Goal: Task Accomplishment & Management: Manage account settings

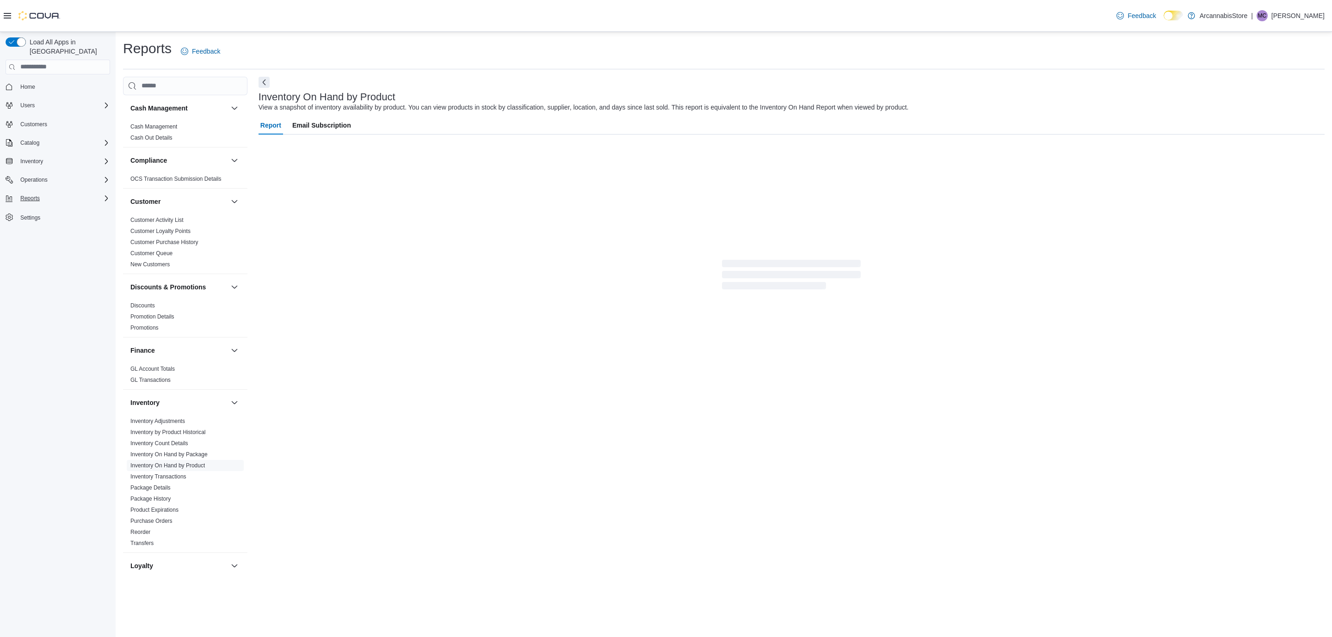
click at [74, 193] on div "Reports" at bounding box center [63, 198] width 93 height 11
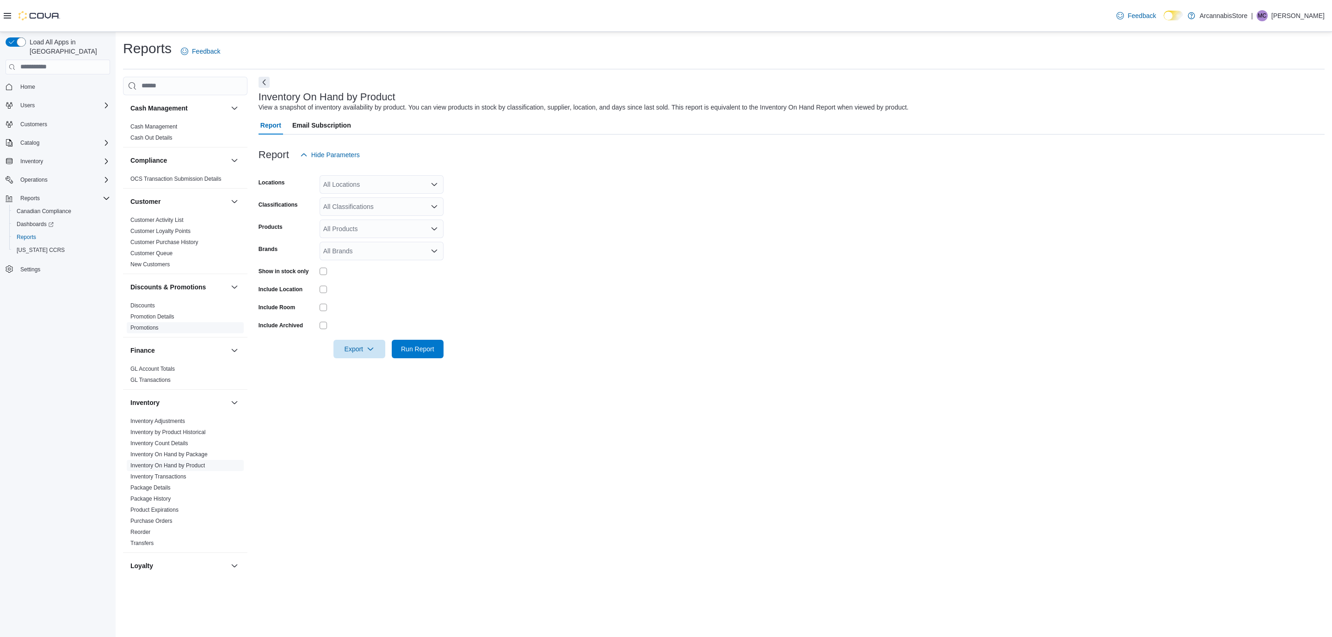
click at [152, 327] on link "Promotions" at bounding box center [144, 328] width 28 height 6
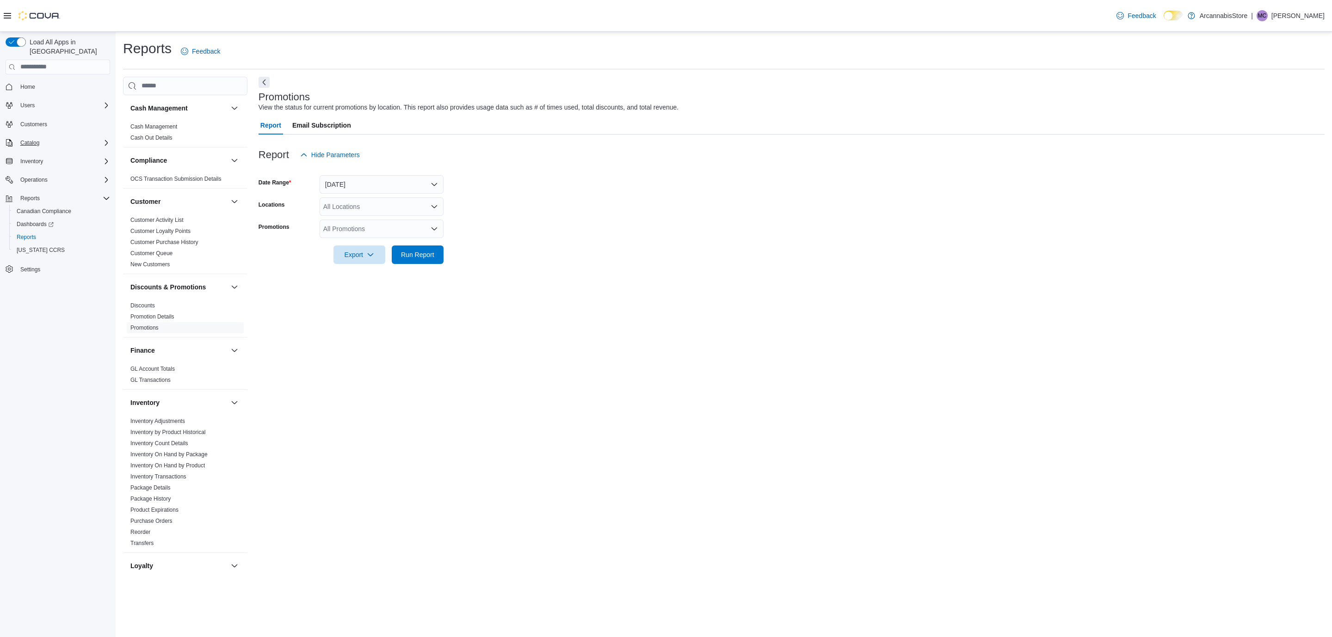
click at [49, 137] on div "Catalog" at bounding box center [63, 142] width 93 height 11
click at [52, 189] on div "Promotions" at bounding box center [61, 194] width 97 height 11
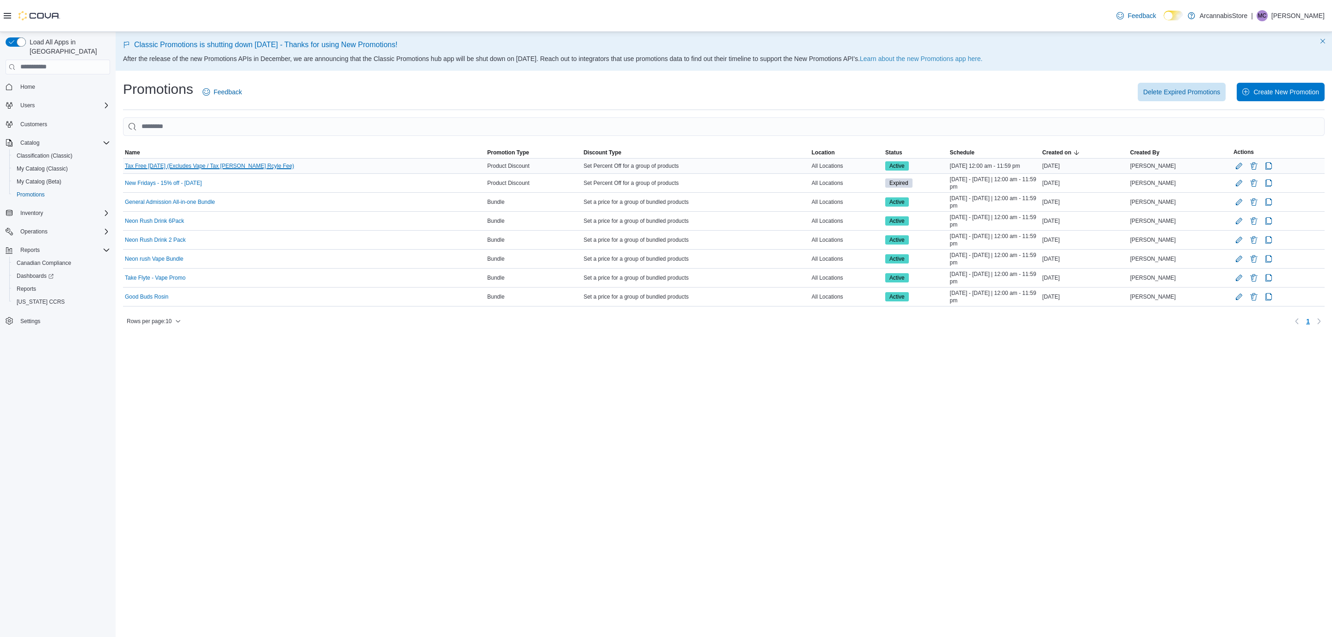
click at [171, 166] on link "Tax Free [DATE] (Excludes Vape / Tax [PERSON_NAME] Rcyle Fee)" at bounding box center [209, 165] width 169 height 7
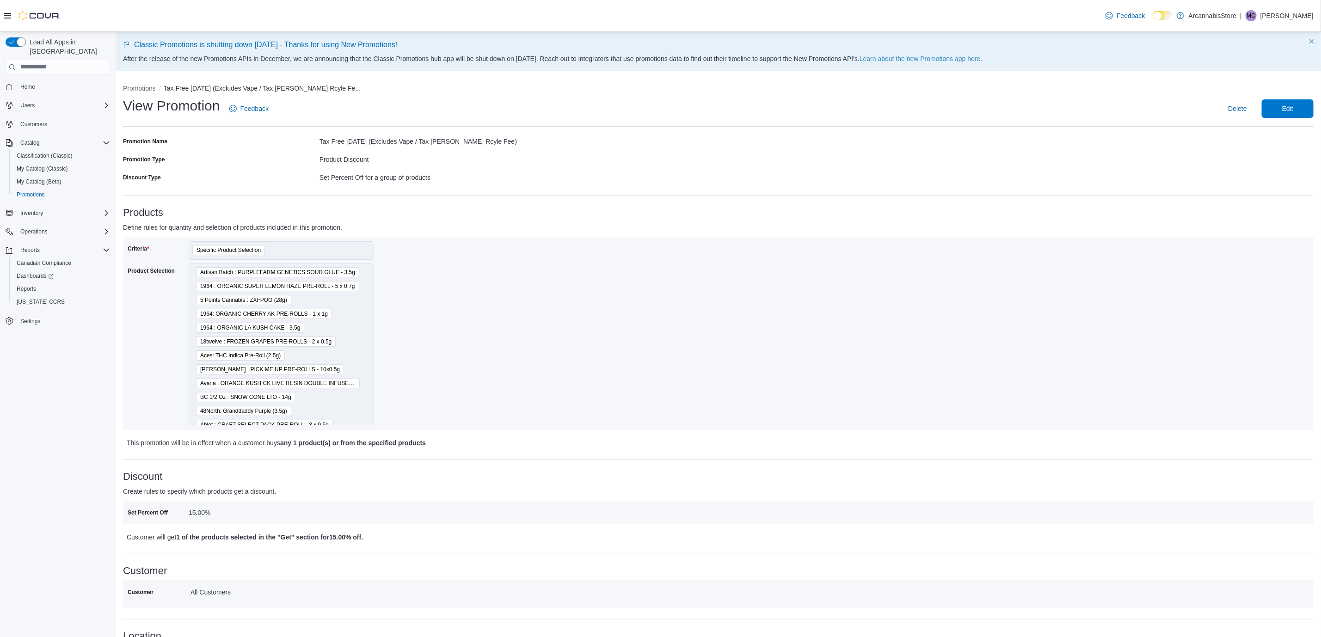
click at [1294, 110] on span "Edit" at bounding box center [1288, 108] width 11 height 9
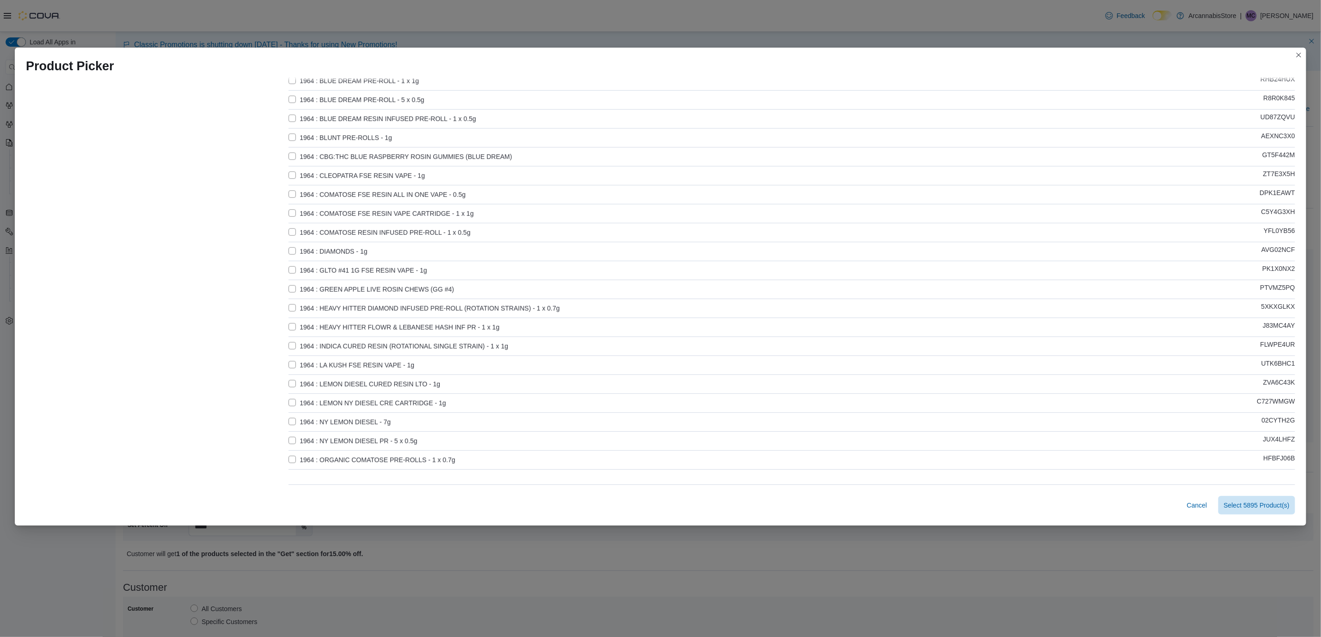
scroll to position [644, 0]
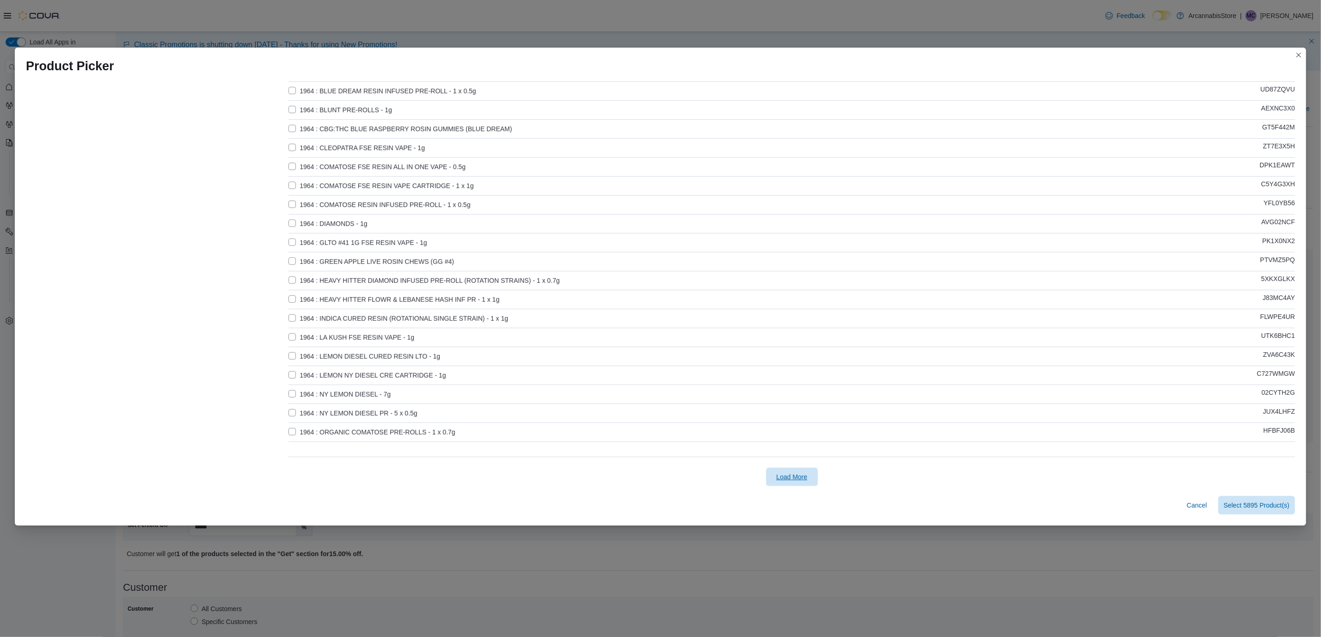
click at [799, 476] on span "Load More" at bounding box center [792, 477] width 31 height 9
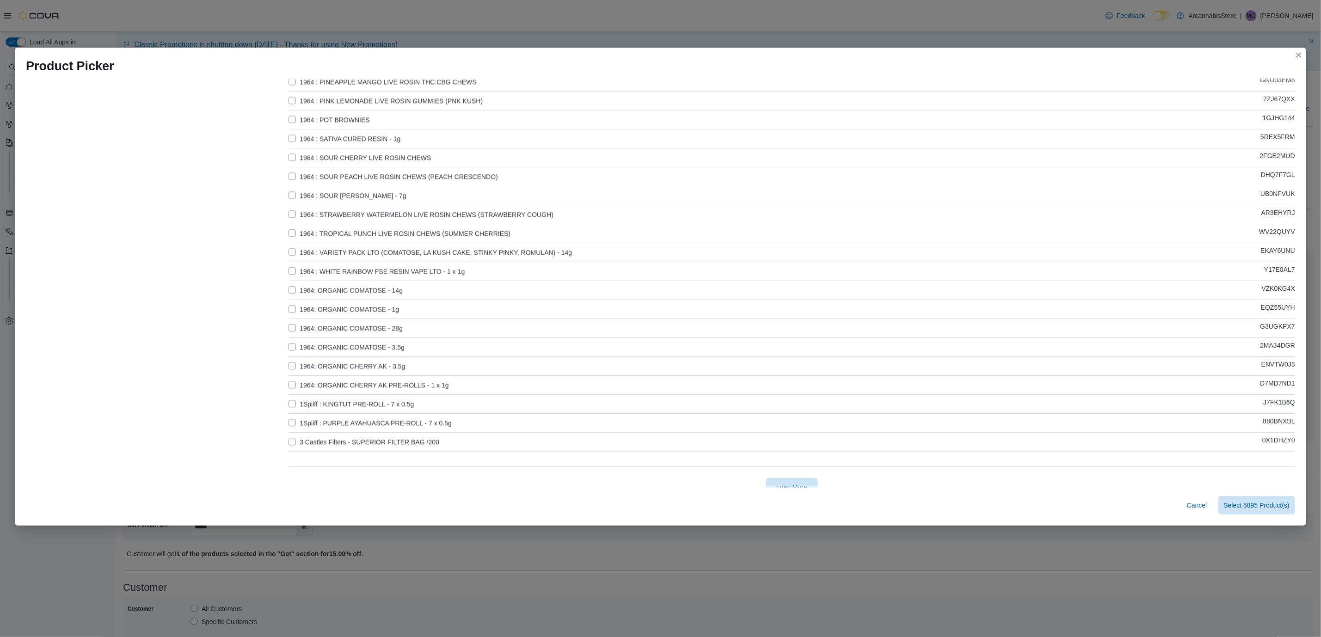
scroll to position [1591, 0]
click at [795, 474] on span "Load More" at bounding box center [792, 477] width 31 height 9
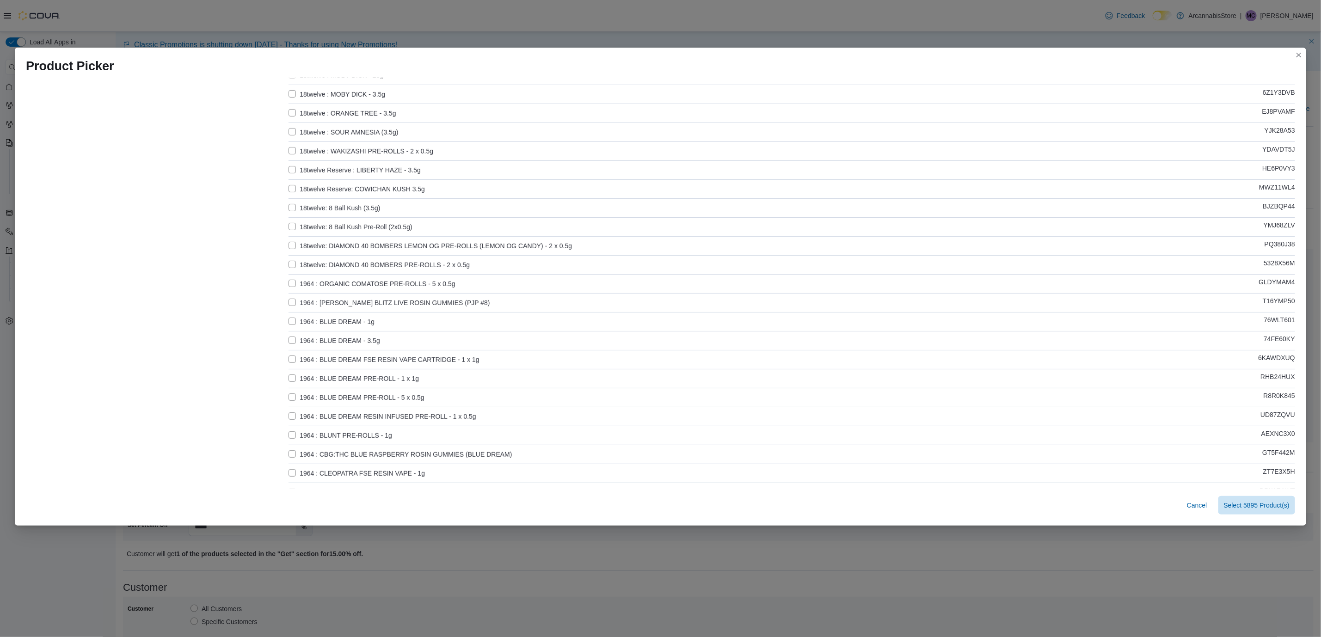
scroll to position [0, 0]
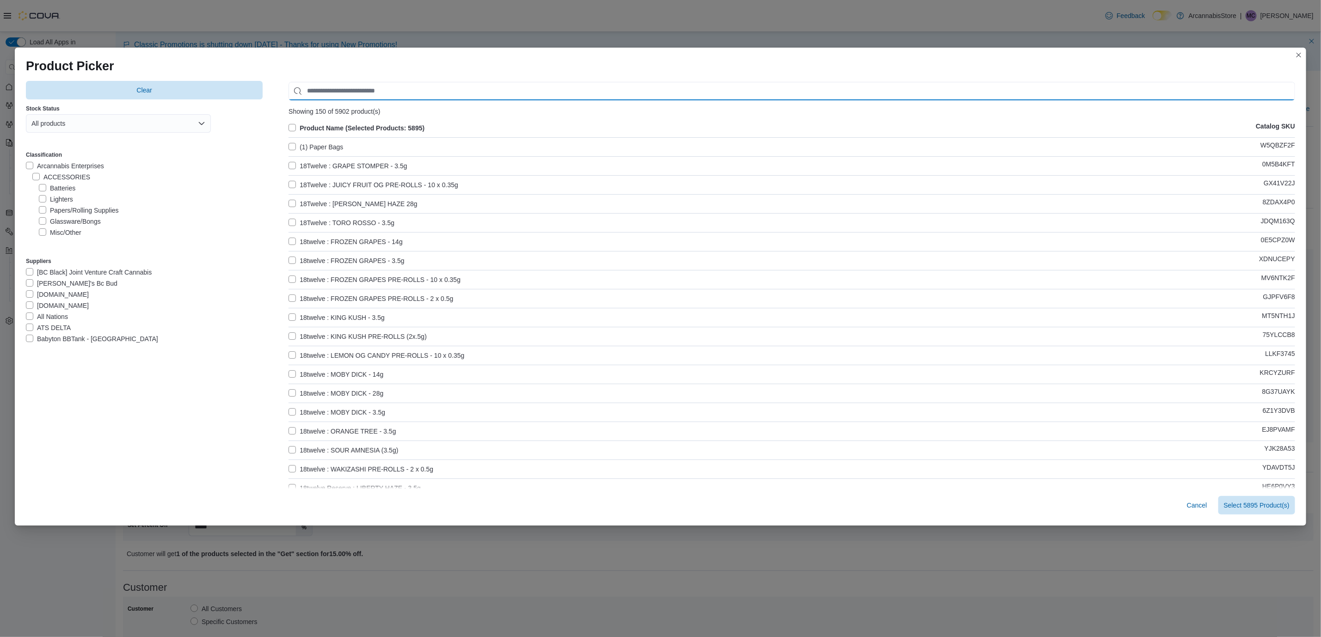
click at [415, 96] on input "Use aria labels when no actual label is in use" at bounding box center [792, 91] width 1007 height 19
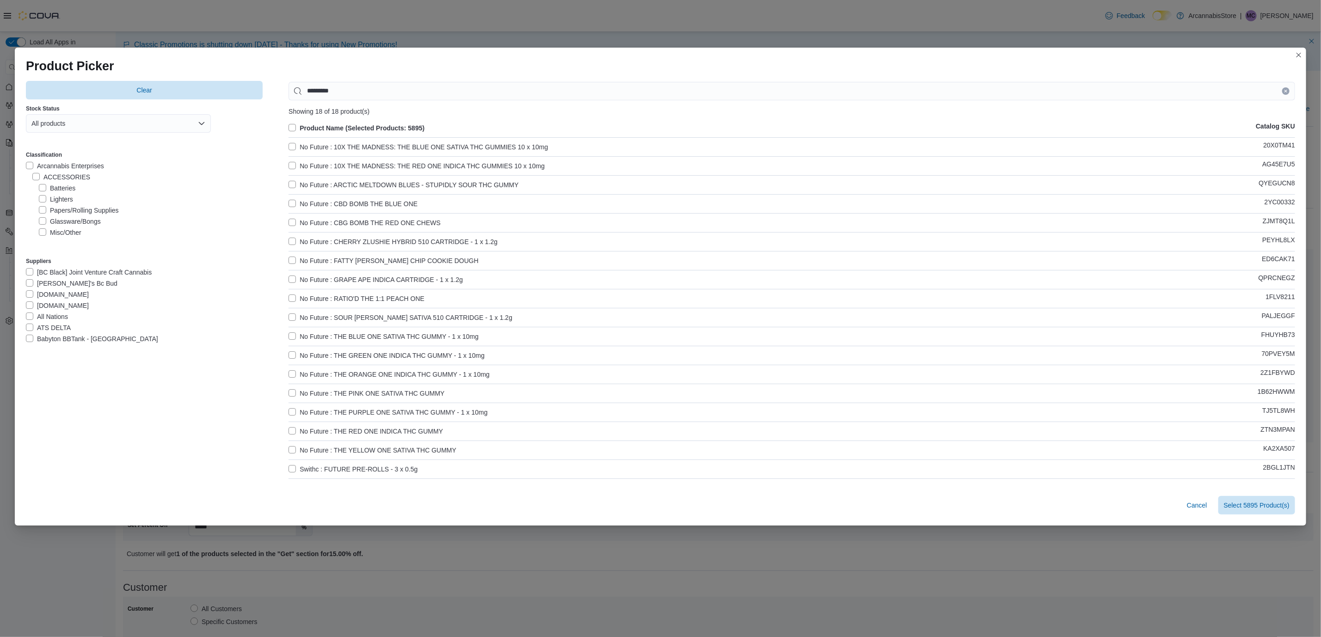
drag, startPoint x: 329, startPoint y: 146, endPoint x: 293, endPoint y: 147, distance: 36.1
click at [329, 146] on label "No Future : 10X THE MADNESS: THE BLUE ONE SATIVA THC GUMMIES 10 x 10mg" at bounding box center [418, 147] width 259 height 11
click at [290, 163] on label "No Future : 10X THE MADNESS: THE RED ONE INDICA THC GUMMIES 10 x 10mg" at bounding box center [417, 165] width 256 height 11
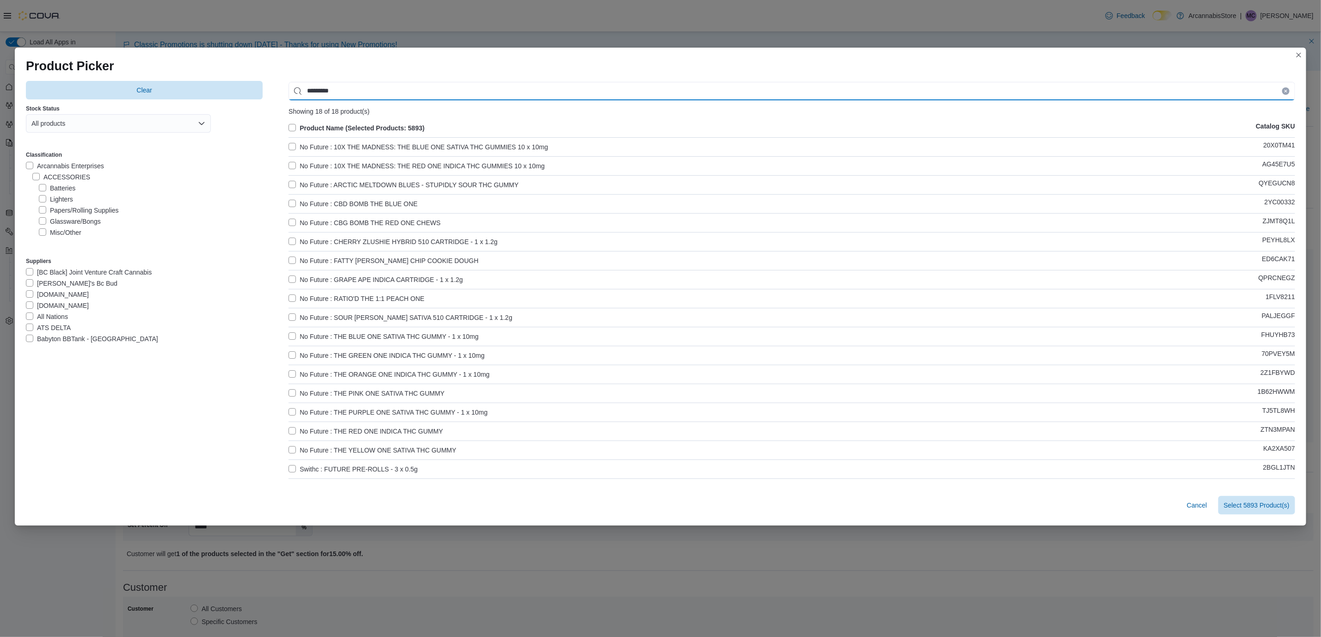
click at [336, 89] on input "*********" at bounding box center [792, 91] width 1007 height 19
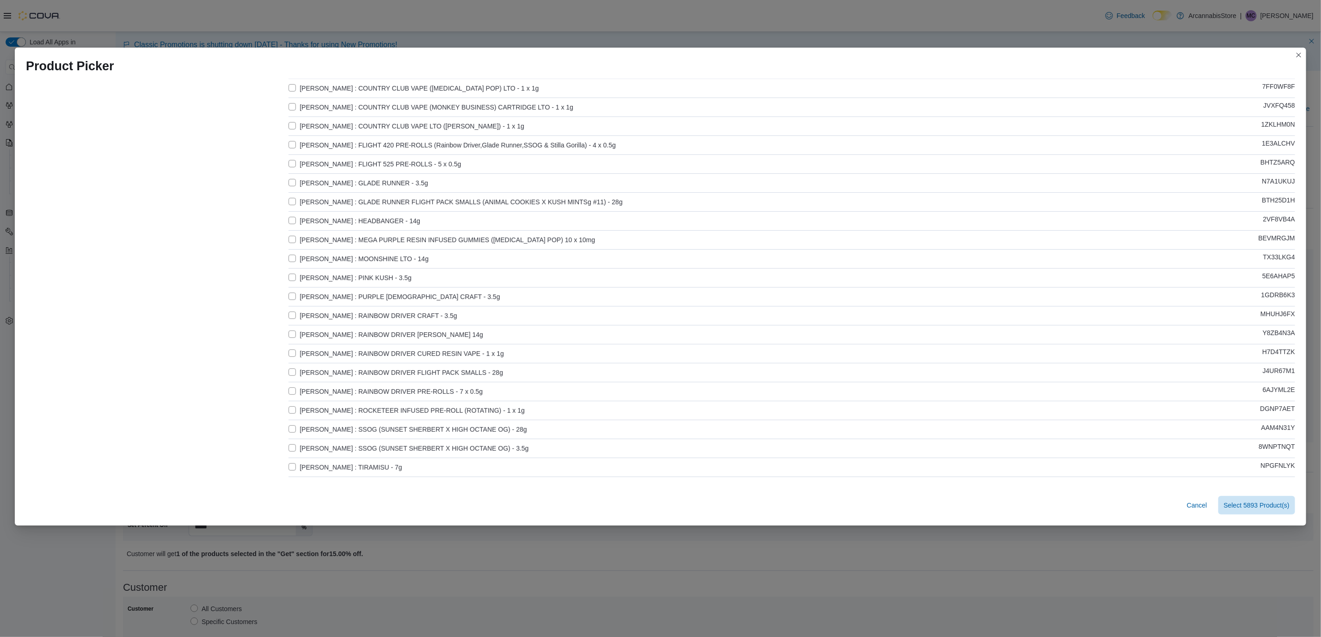
scroll to position [340, 0]
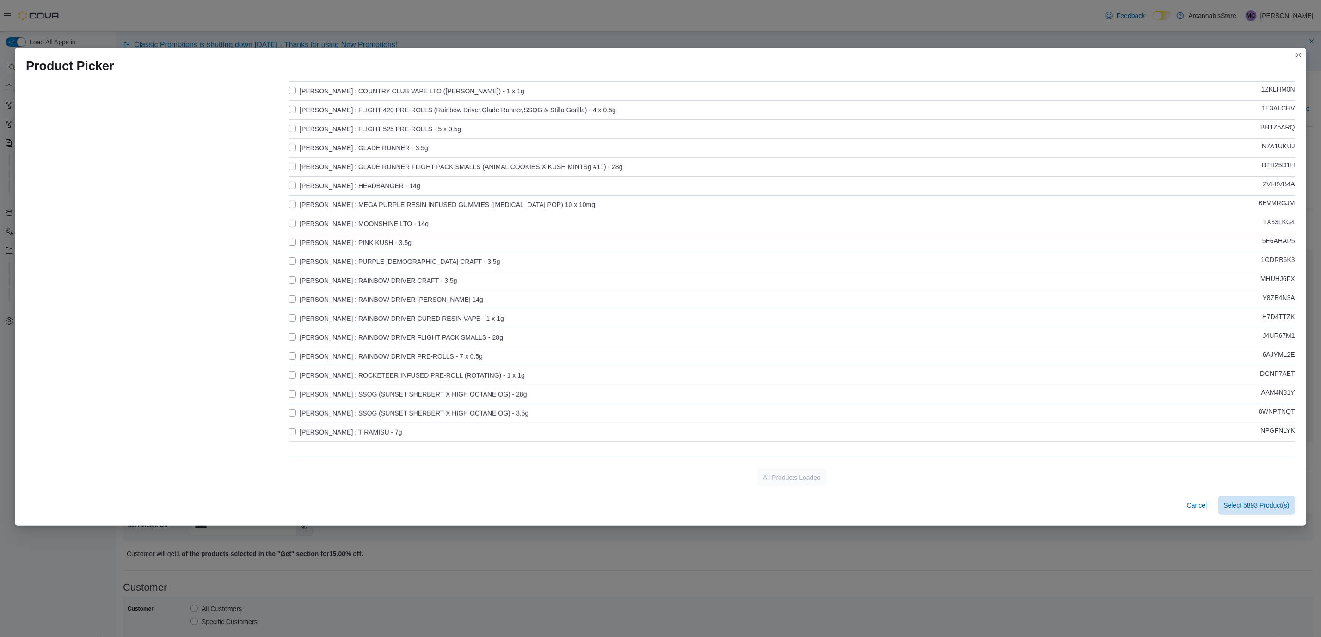
type input "*****"
drag, startPoint x: 303, startPoint y: 199, endPoint x: 289, endPoint y: 203, distance: 14.5
click at [303, 199] on label "[PERSON_NAME] : MEGA PURPLE RESIN INFUSED GUMMIES ([MEDICAL_DATA] POP) 10 x 10mg" at bounding box center [442, 204] width 307 height 11
click at [1261, 506] on span "Select 5892 Product(s)" at bounding box center [1257, 504] width 66 height 9
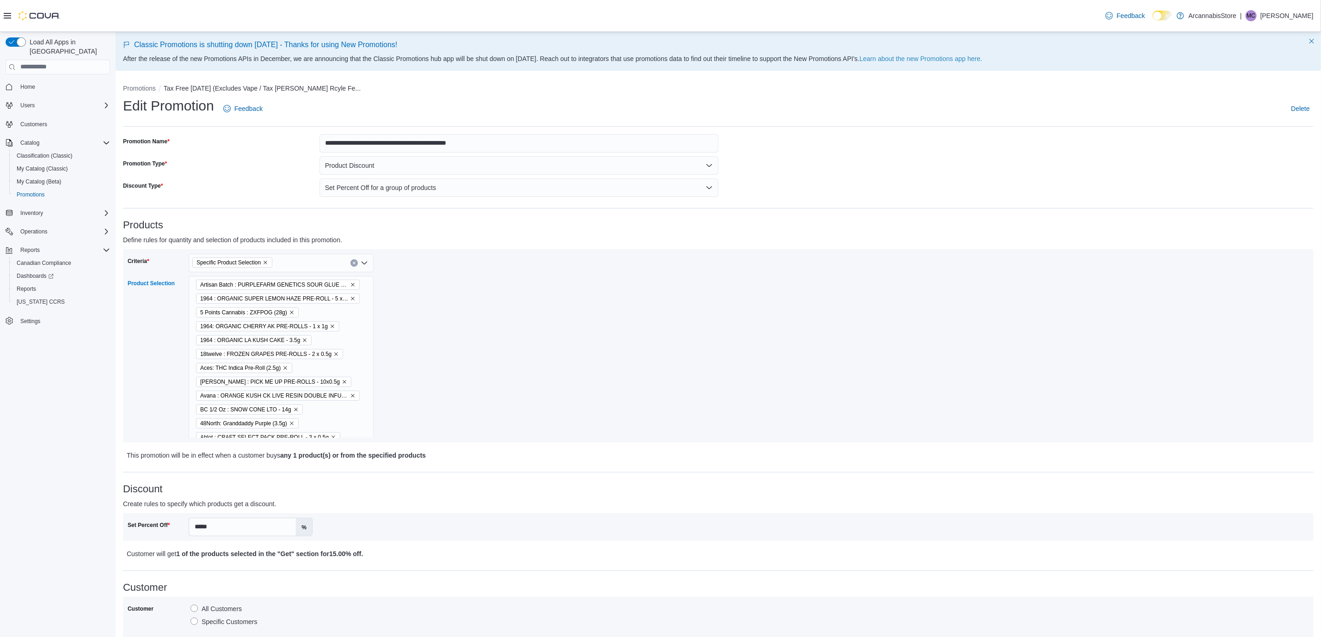
scroll to position [208, 0]
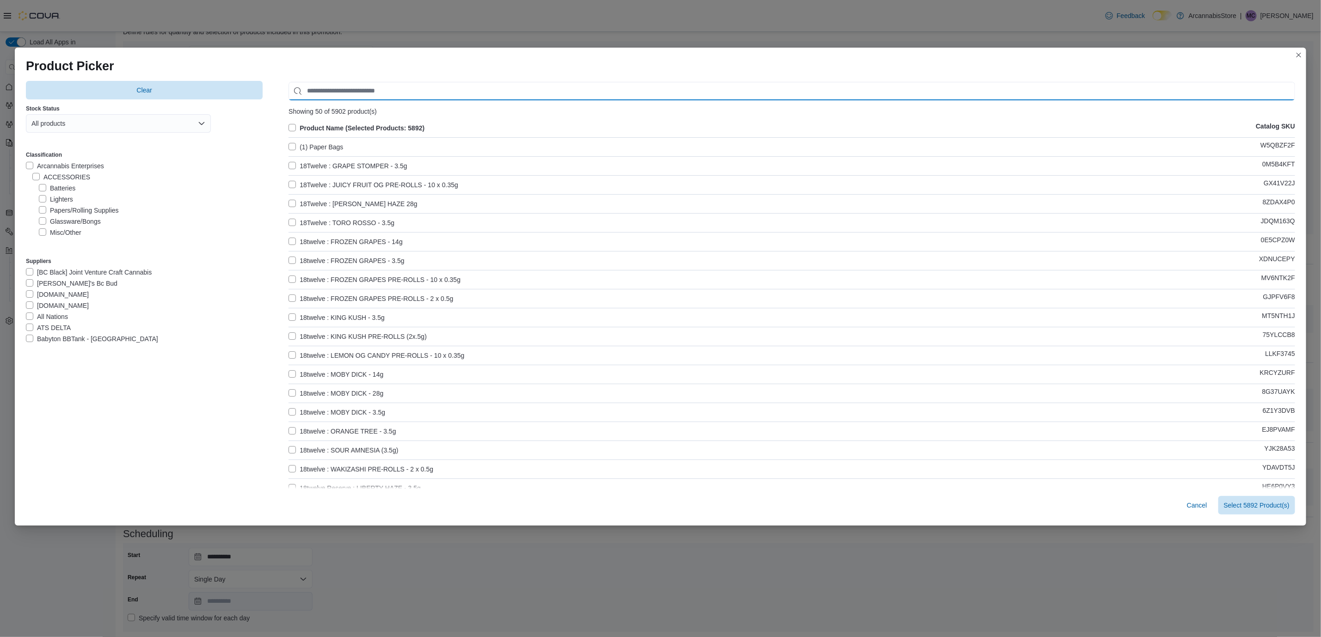
click at [409, 88] on input "Use aria labels when no actual label is in use" at bounding box center [792, 91] width 1007 height 19
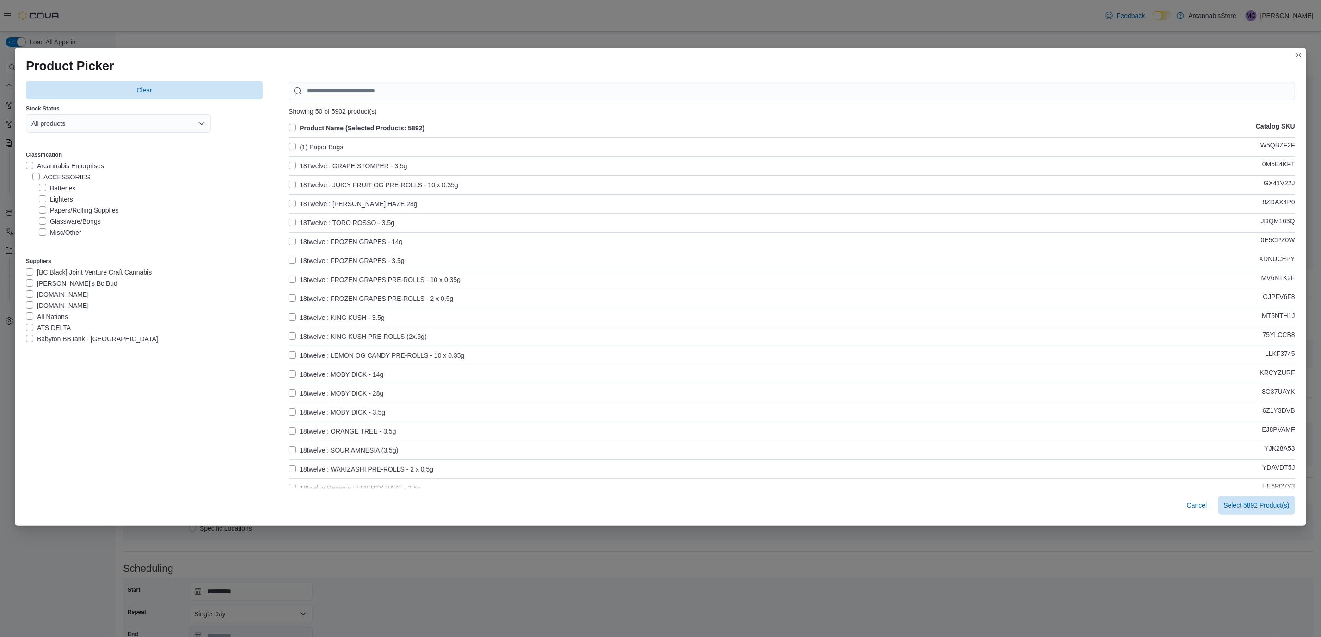
scroll to position [139, 0]
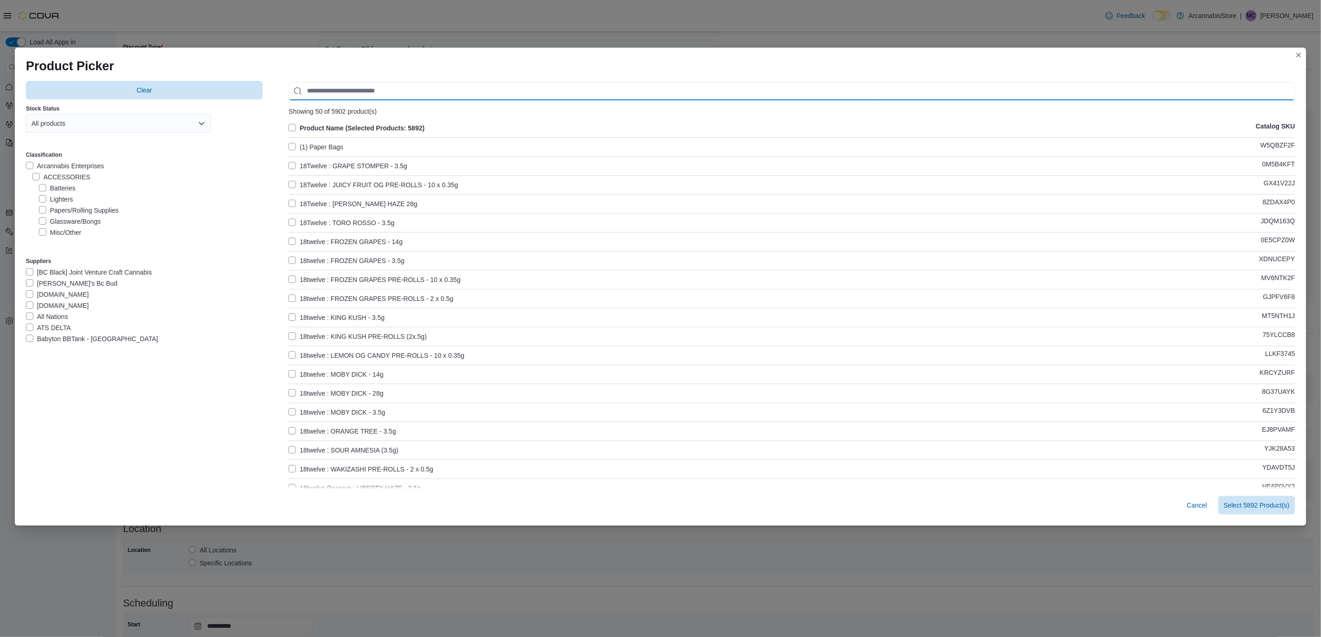
click at [343, 93] on input "Use aria labels when no actual label is in use" at bounding box center [792, 91] width 1007 height 19
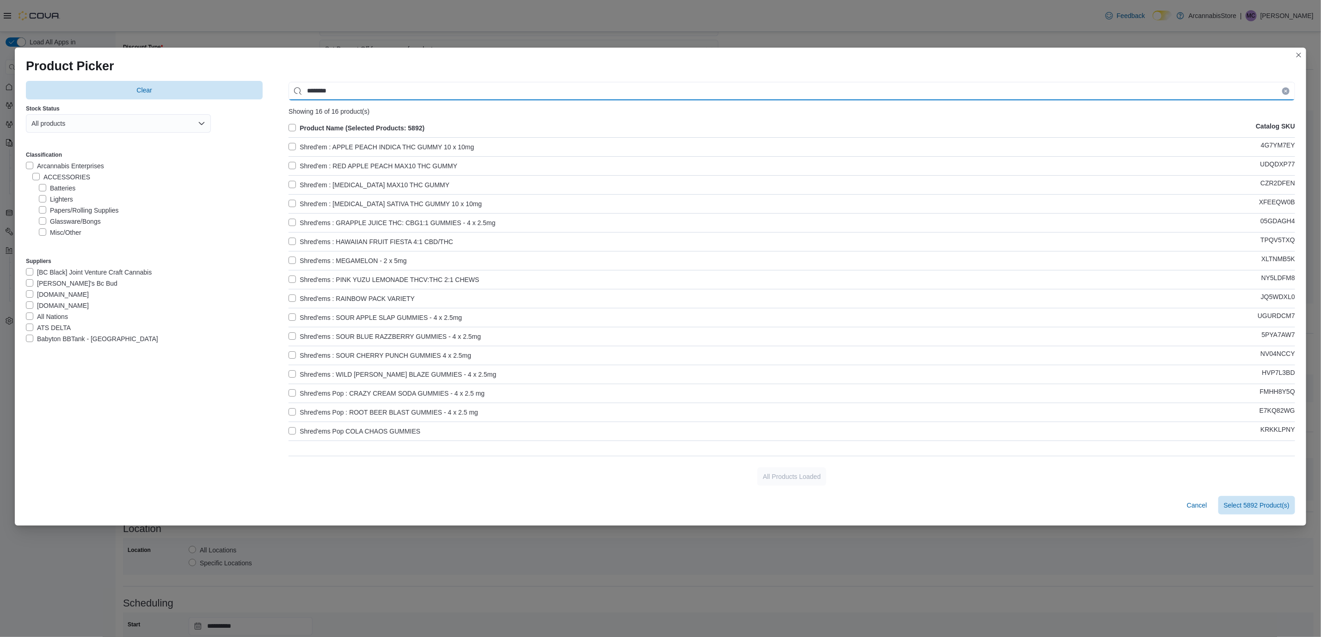
type input "********"
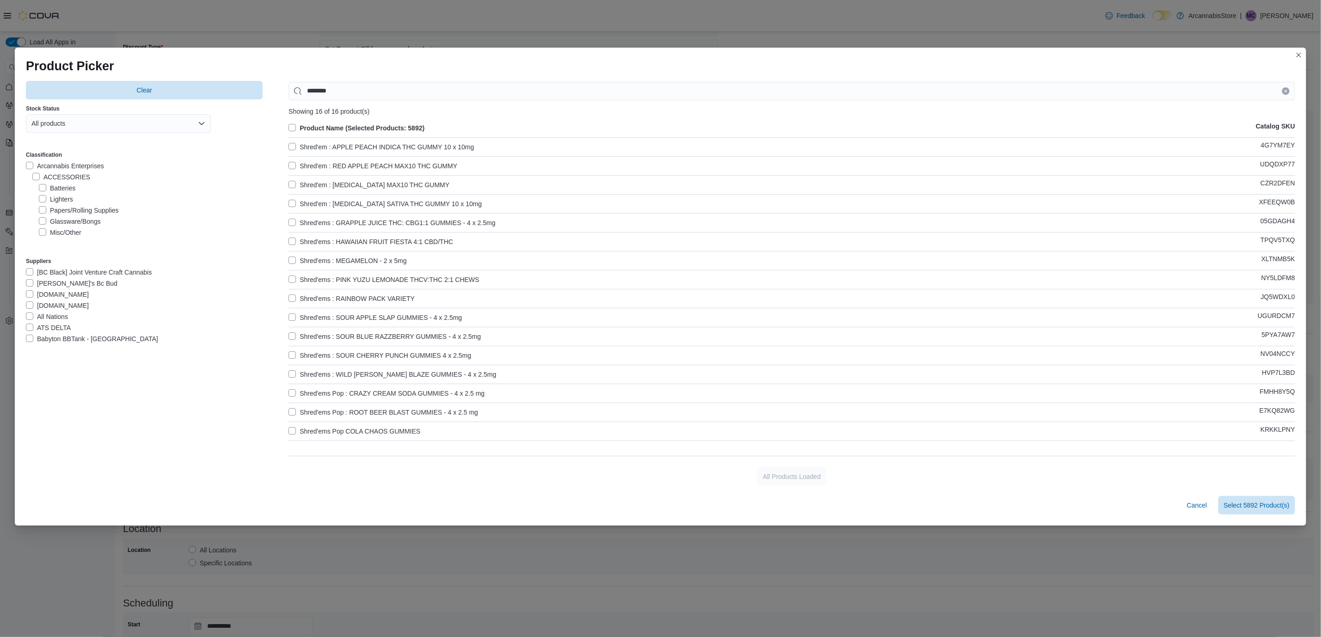
click at [424, 143] on label "Shred'em : APPLE PEACH INDICA THC GUMMY 10 x 10mg" at bounding box center [381, 147] width 185 height 11
click at [303, 202] on label "Shred'em : [MEDICAL_DATA] SATIVA THC GUMMY 10 x 10mg" at bounding box center [385, 203] width 193 height 11
click at [1253, 508] on span "Select 5890 Product(s)" at bounding box center [1257, 504] width 66 height 9
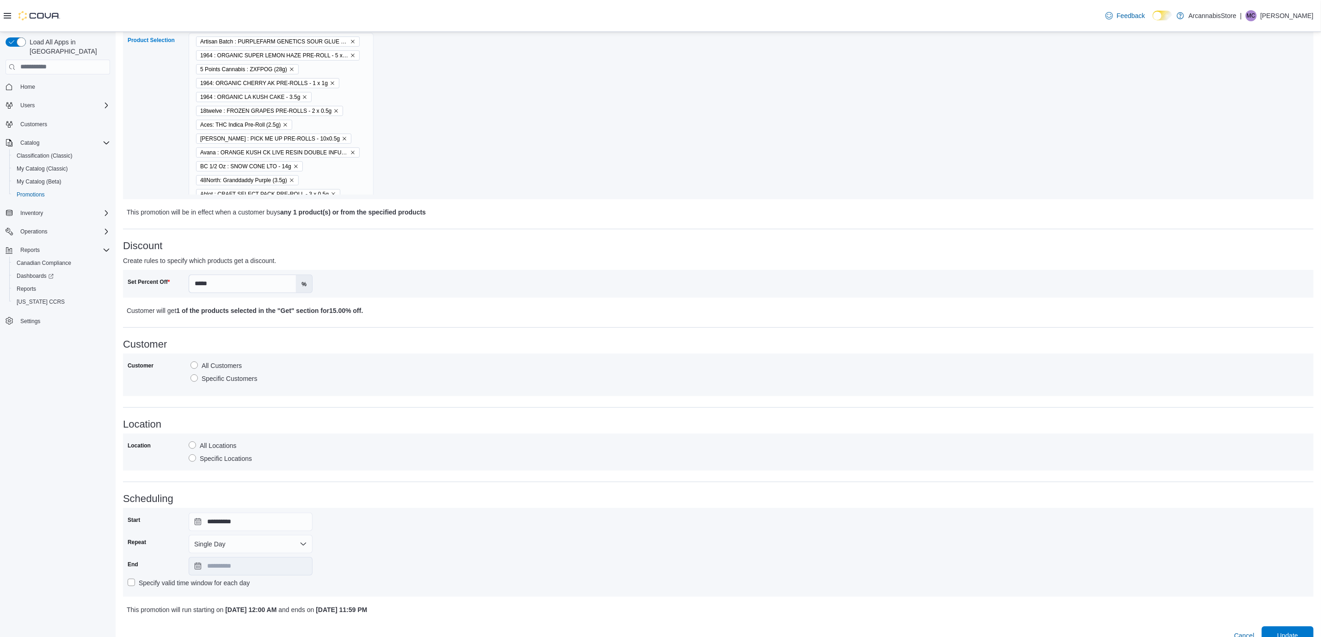
scroll to position [258, 0]
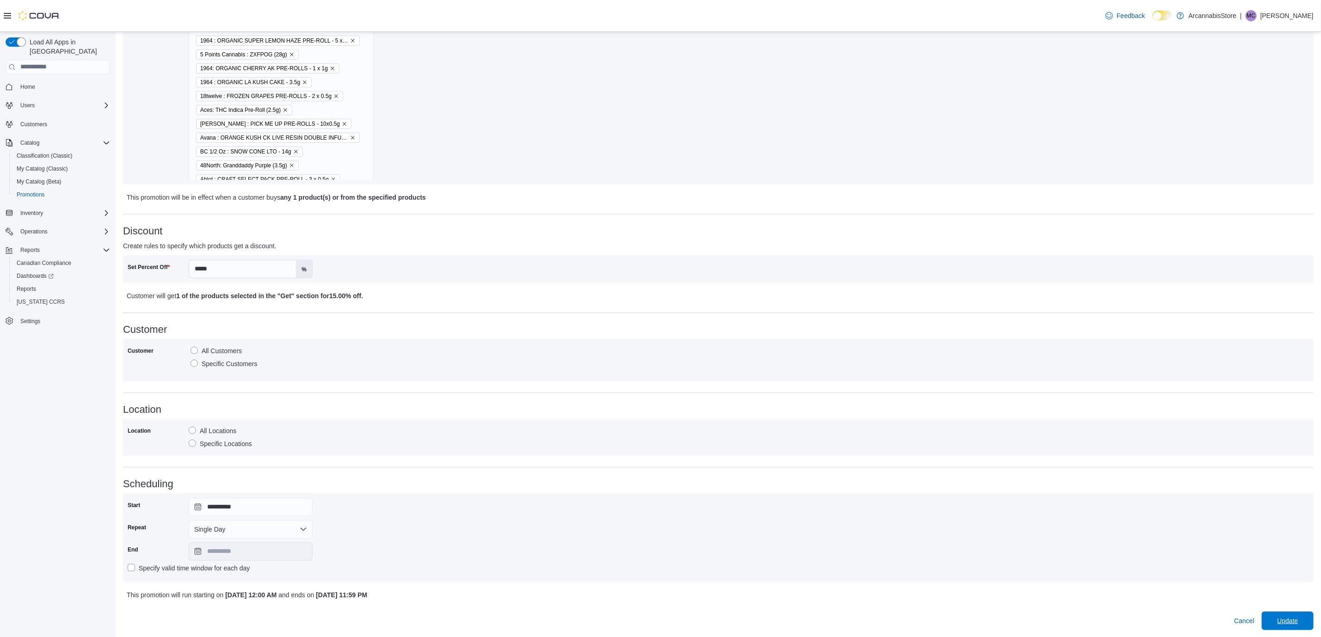
click at [1298, 622] on span "Update" at bounding box center [1287, 621] width 21 height 9
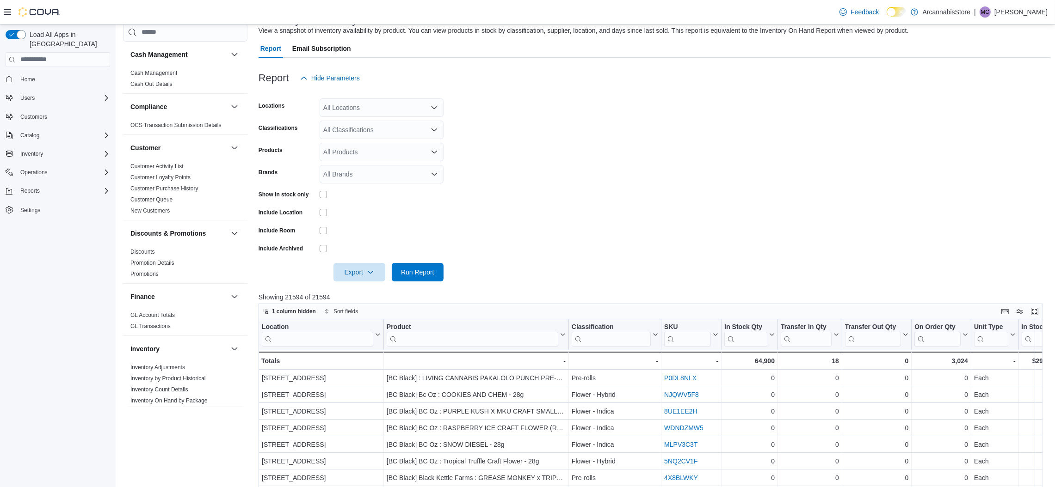
scroll to position [208, 0]
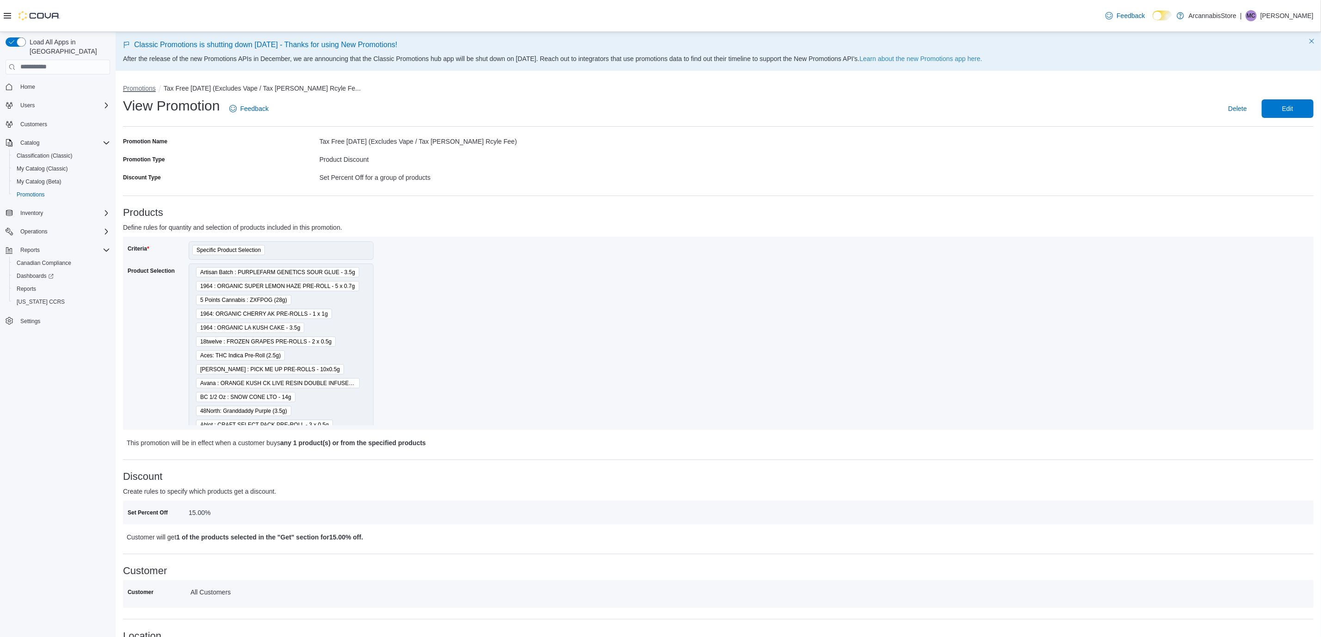
click at [132, 86] on button "Promotions" at bounding box center [139, 88] width 33 height 7
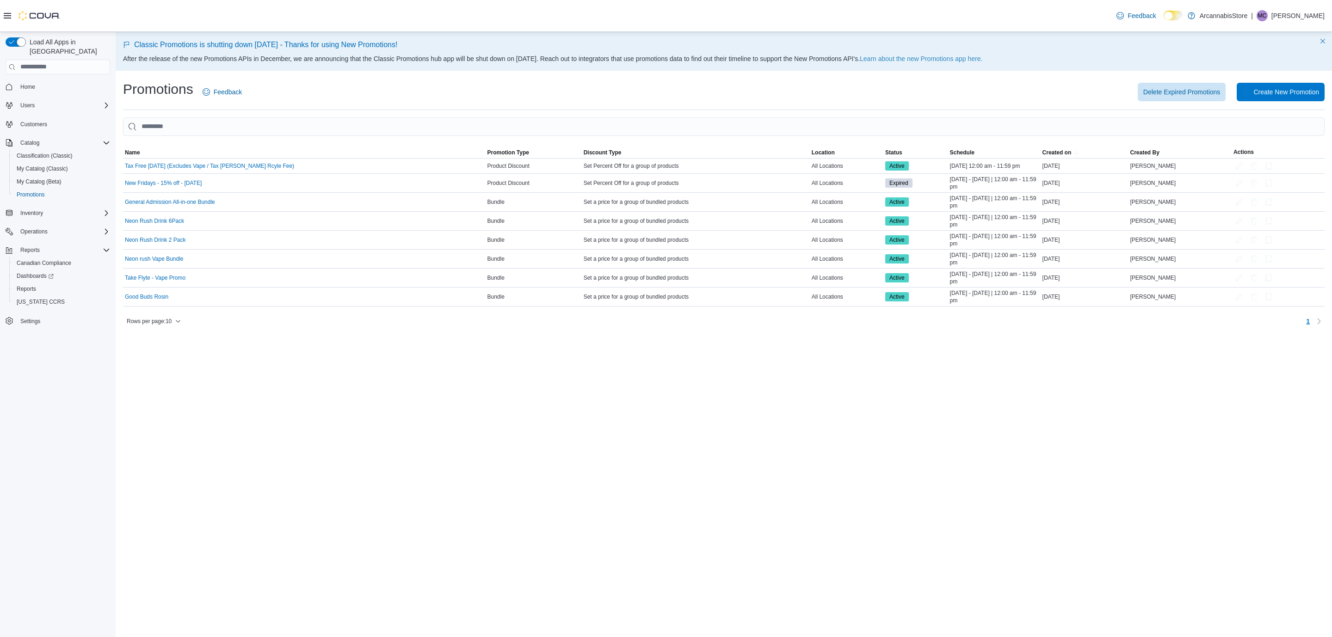
click at [359, 465] on div "Classic Promotions is shutting down Aug 6 - Thanks for using New Promotions! Af…" at bounding box center [724, 334] width 1216 height 605
